Goal: Task Accomplishment & Management: Manage account settings

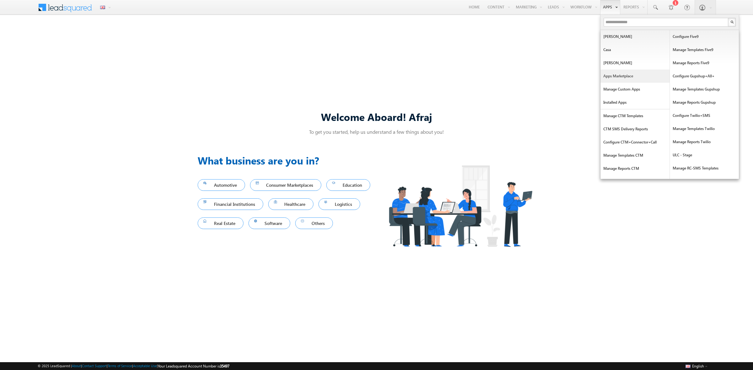
click at [620, 74] on link "Apps Marketplace" at bounding box center [634, 76] width 69 height 13
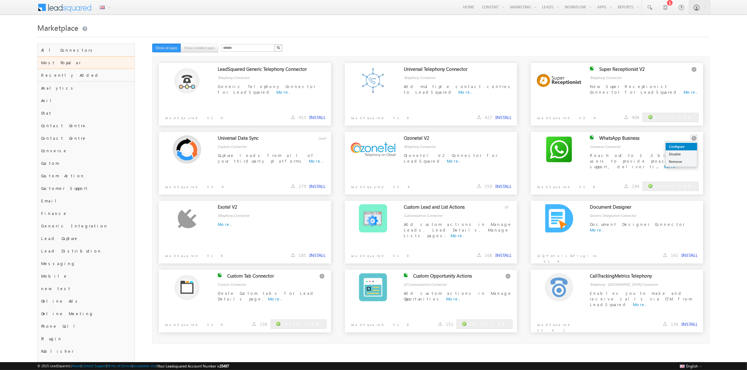
click at [693, 146] on link "Configure" at bounding box center [681, 147] width 31 height 8
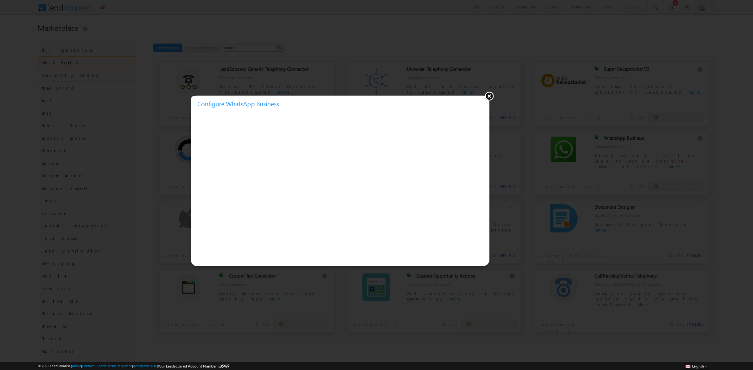
click at [488, 98] on button at bounding box center [488, 95] width 9 height 9
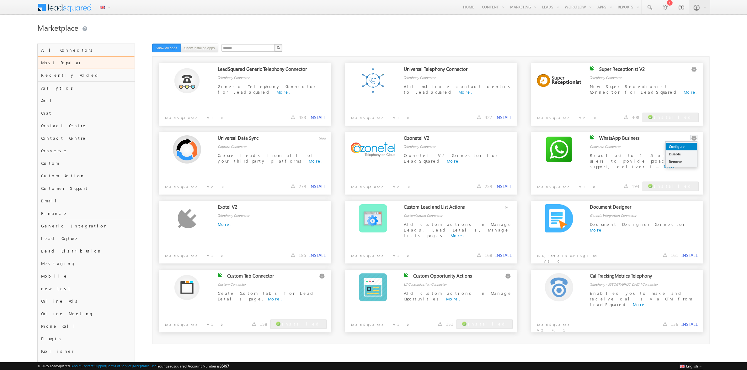
click at [690, 145] on link "Configure" at bounding box center [681, 147] width 31 height 8
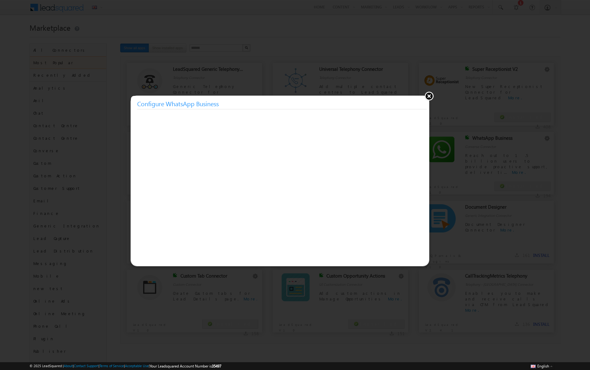
click at [427, 98] on button at bounding box center [428, 95] width 9 height 9
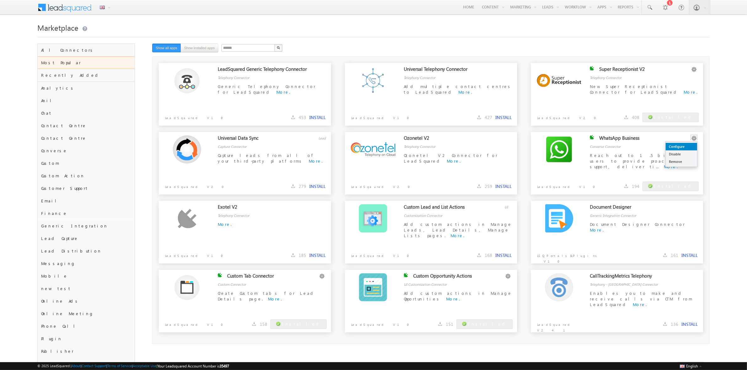
click at [690, 143] on link "Configure" at bounding box center [681, 147] width 31 height 8
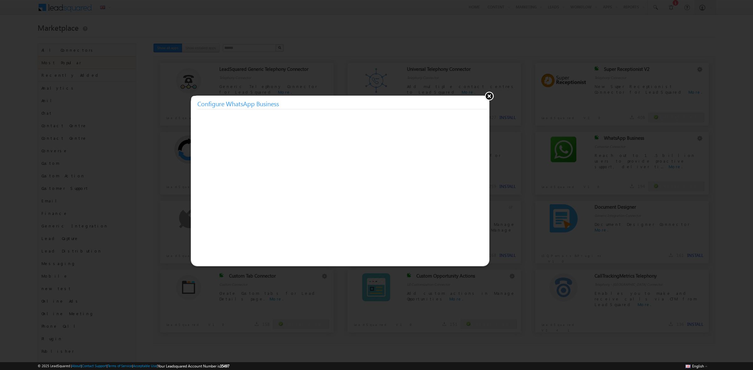
click at [488, 96] on button at bounding box center [488, 95] width 9 height 9
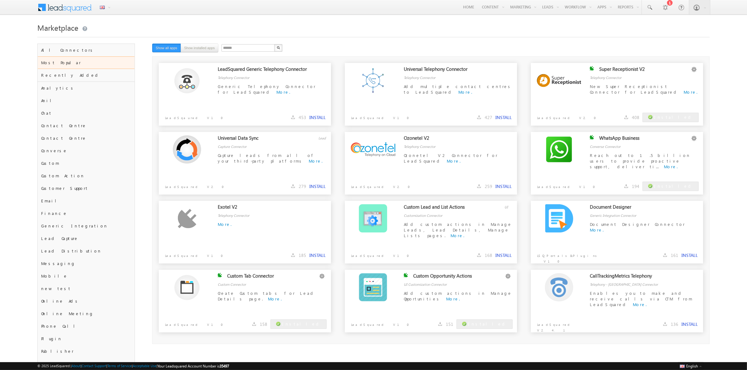
click at [439, 37] on div "Marketplace" at bounding box center [373, 32] width 672 height 23
click at [690, 144] on link "Configure" at bounding box center [681, 147] width 31 height 8
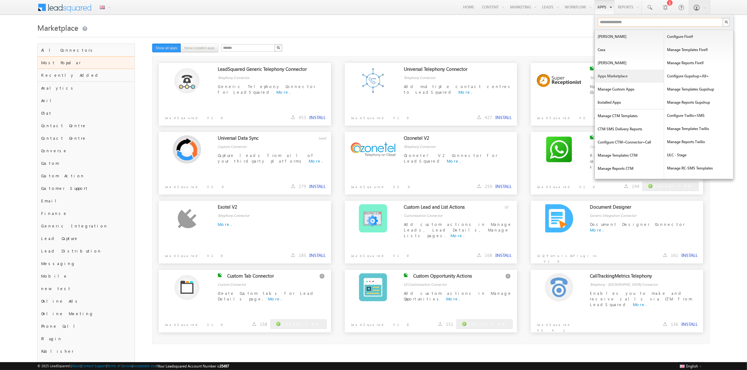
click at [672, 21] on input "text" at bounding box center [660, 22] width 125 height 9
type input "****"
click at [615, 19] on input "text" at bounding box center [660, 22] width 125 height 9
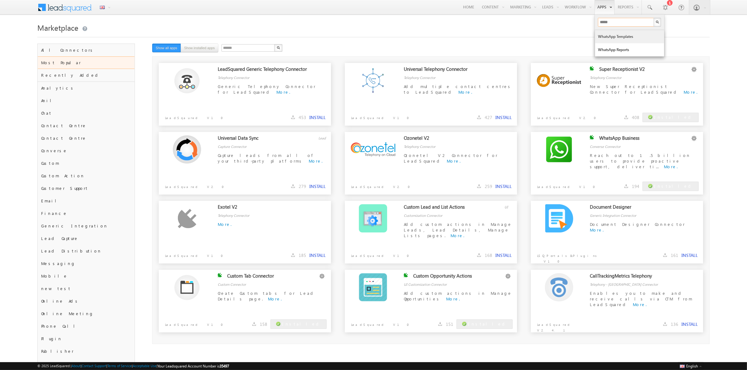
type input "*****"
drag, startPoint x: 618, startPoint y: 35, endPoint x: 606, endPoint y: 52, distance: 21.2
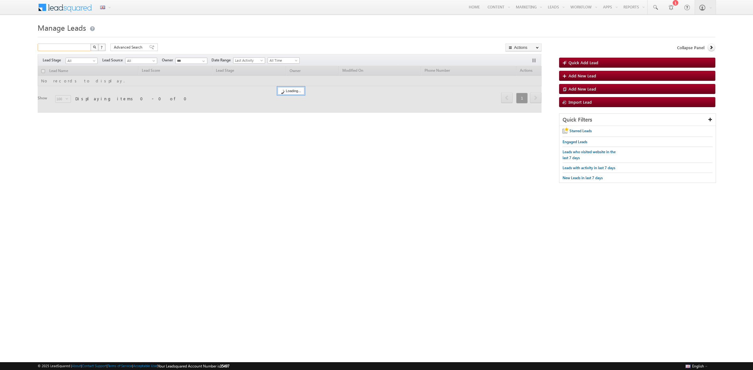
click at [51, 46] on input "text" at bounding box center [65, 48] width 54 height 8
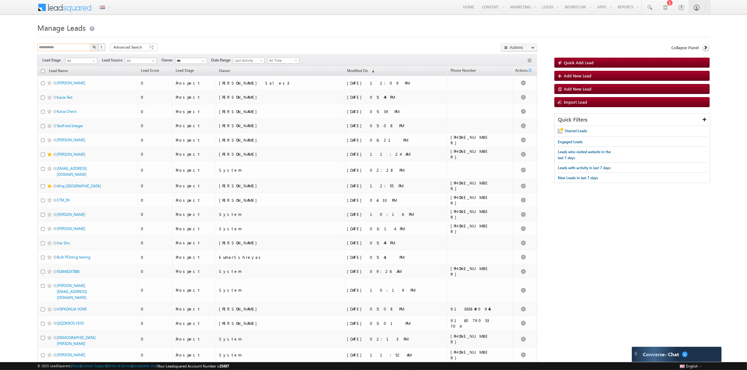
type input "**********"
click at [90, 44] on button "button" at bounding box center [94, 48] width 8 height 8
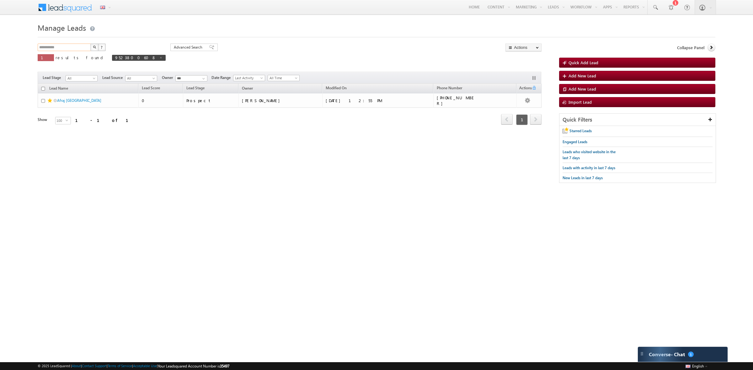
click at [69, 47] on input "**********" at bounding box center [65, 48] width 54 height 8
click at [90, 44] on button "button" at bounding box center [94, 48] width 8 height 8
click at [94, 46] on img "button" at bounding box center [94, 46] width 3 height 3
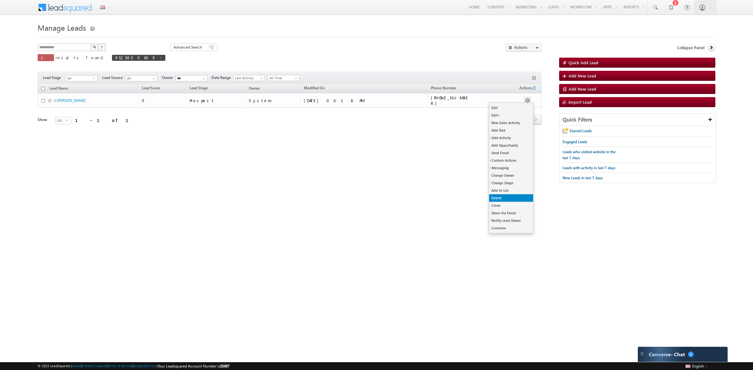
click at [509, 197] on link "Delete" at bounding box center [511, 198] width 44 height 8
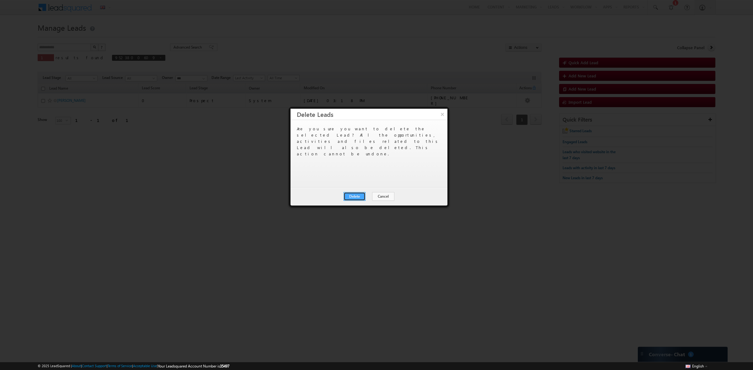
click at [361, 196] on button "Delete" at bounding box center [354, 196] width 22 height 9
click at [370, 192] on button "Close" at bounding box center [370, 196] width 20 height 9
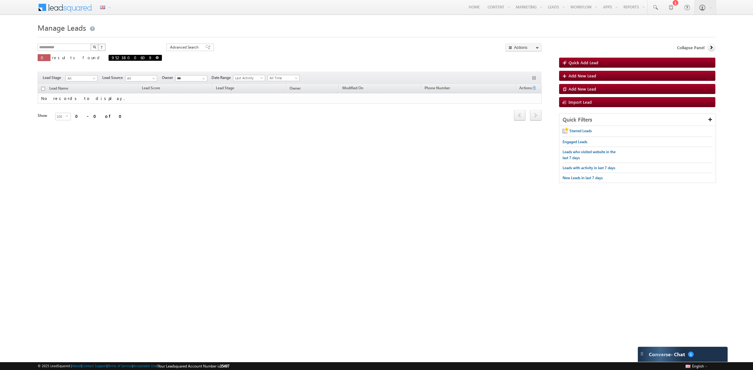
click at [156, 59] on span at bounding box center [157, 57] width 3 height 3
type input "**********"
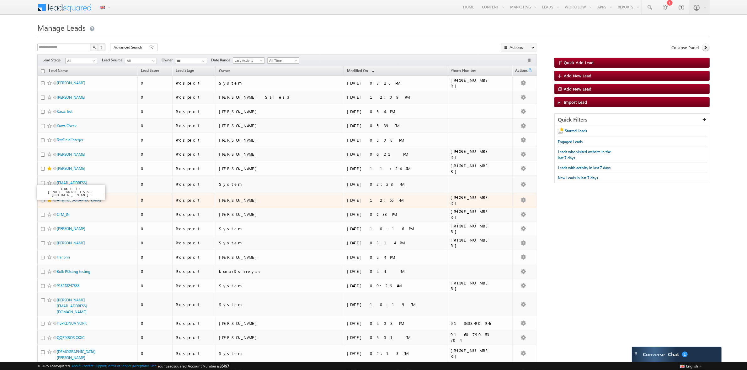
click at [62, 200] on link "Afraj [GEOGRAPHIC_DATA]" at bounding box center [79, 200] width 44 height 5
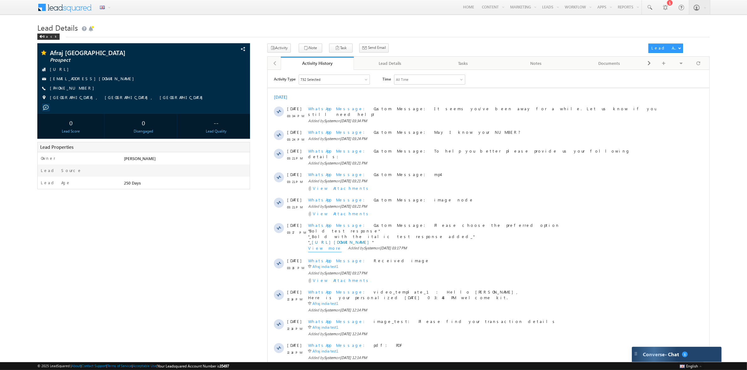
click at [679, 352] on div "Converse - Chat 1" at bounding box center [670, 355] width 61 height 6
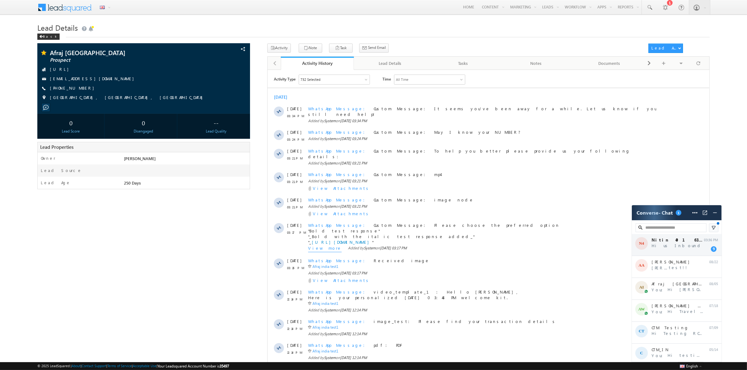
click at [663, 250] on div "N4 Nitin 4016381006 Hi us Inbound 03:36 PM 9" at bounding box center [677, 245] width 90 height 22
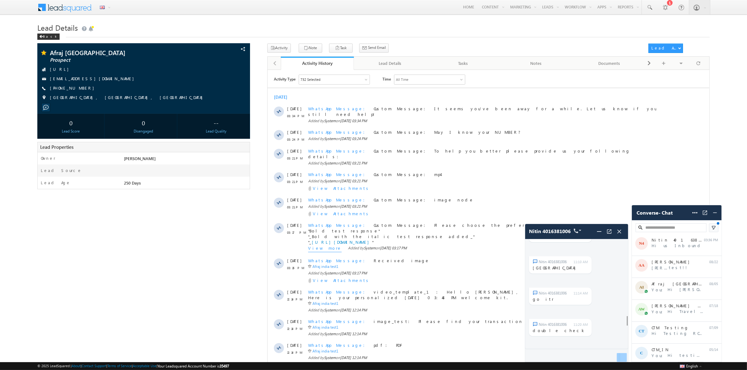
scroll to position [1136, 0]
click at [620, 236] on span at bounding box center [619, 232] width 10 height 10
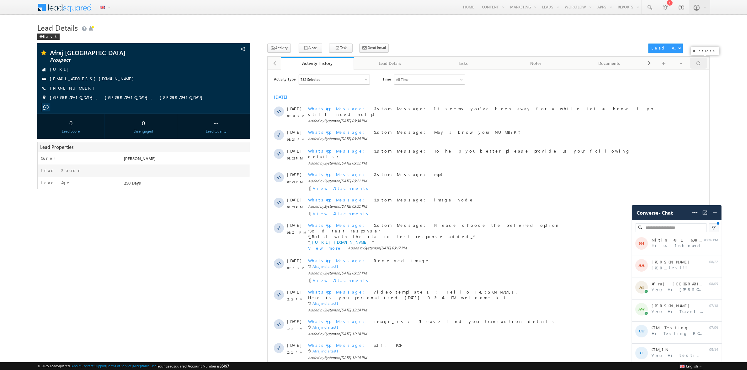
click at [702, 65] on div at bounding box center [698, 63] width 17 height 11
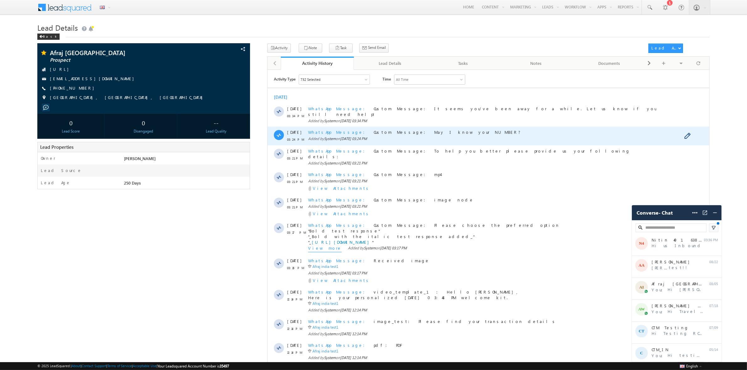
scroll to position [0, 0]
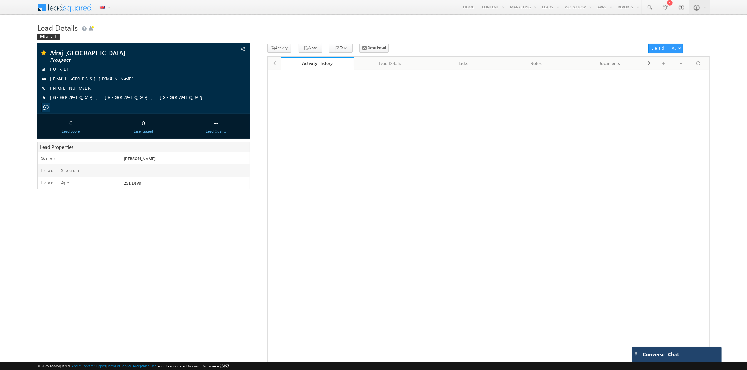
click at [682, 358] on div "Converse - Chat" at bounding box center [677, 354] width 90 height 15
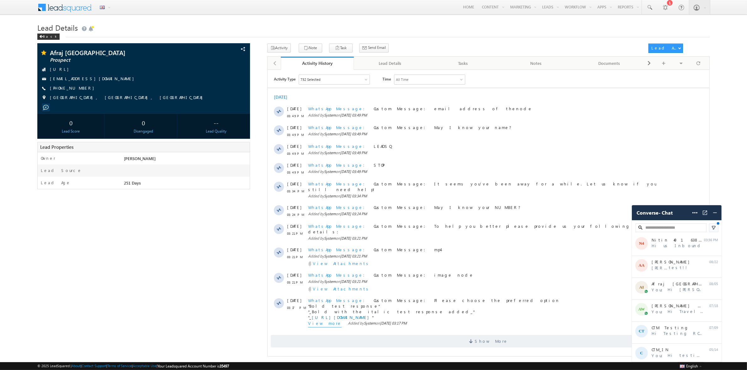
click at [192, 271] on div "Afraj [GEOGRAPHIC_DATA] Prospect [URL] --" at bounding box center [373, 200] width 672 height 313
click at [716, 216] on img at bounding box center [715, 213] width 6 height 6
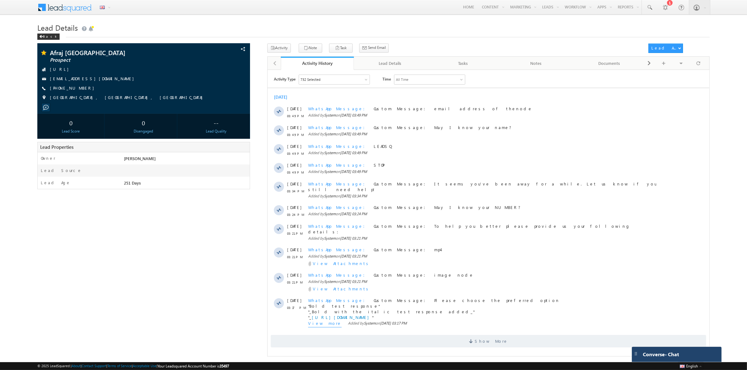
click at [101, 277] on div "Afraj [GEOGRAPHIC_DATA] Prospect [URL] --" at bounding box center [373, 200] width 672 height 313
